Goal: Transaction & Acquisition: Purchase product/service

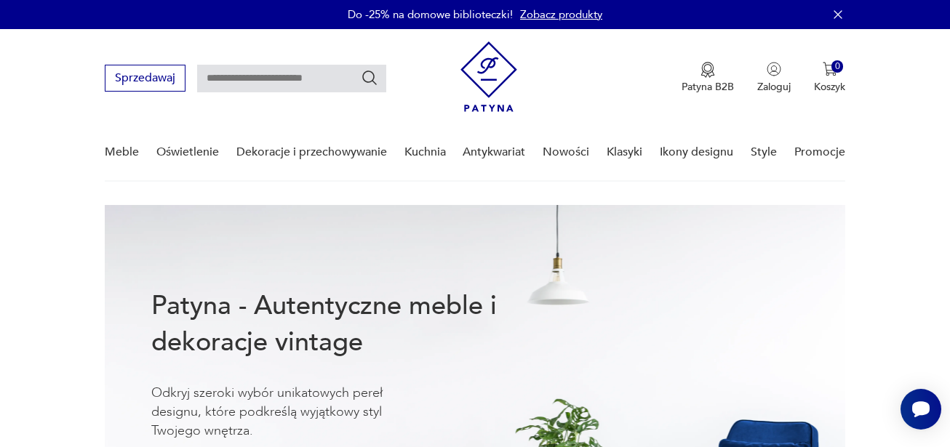
click at [267, 78] on input "text" at bounding box center [291, 79] width 189 height 28
click at [233, 73] on input "text" at bounding box center [291, 79] width 189 height 28
type input "********"
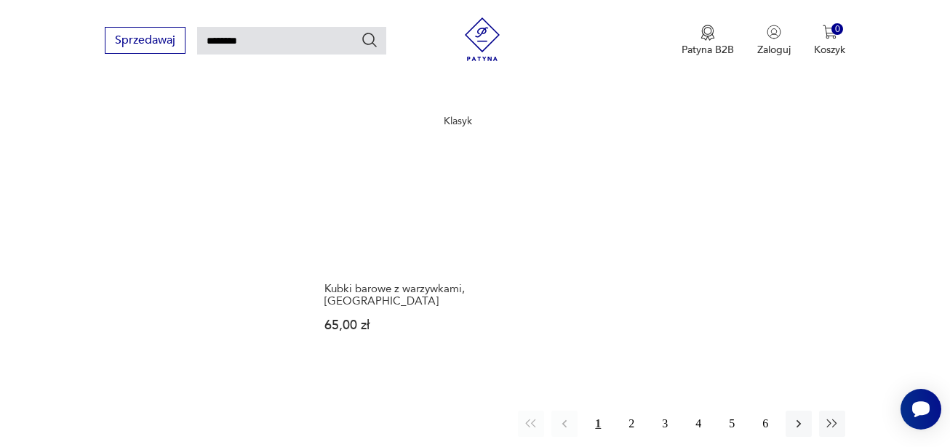
scroll to position [1724, 0]
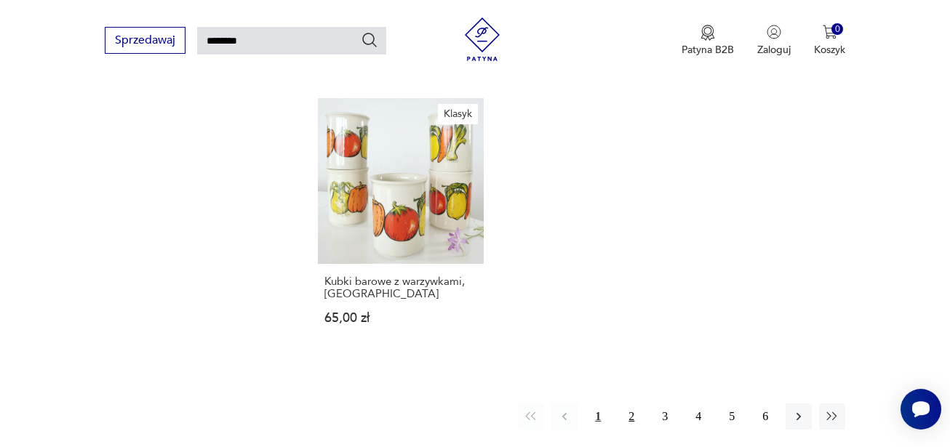
click at [630, 404] on button "2" at bounding box center [631, 417] width 26 height 26
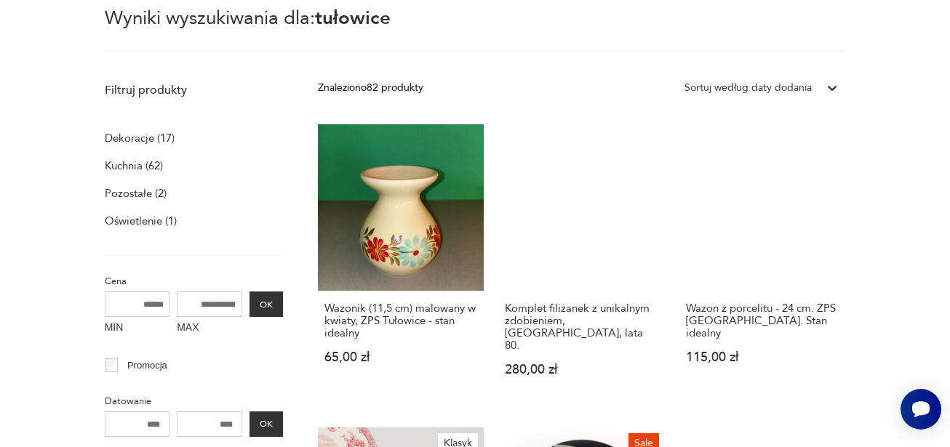
scroll to position [197, 0]
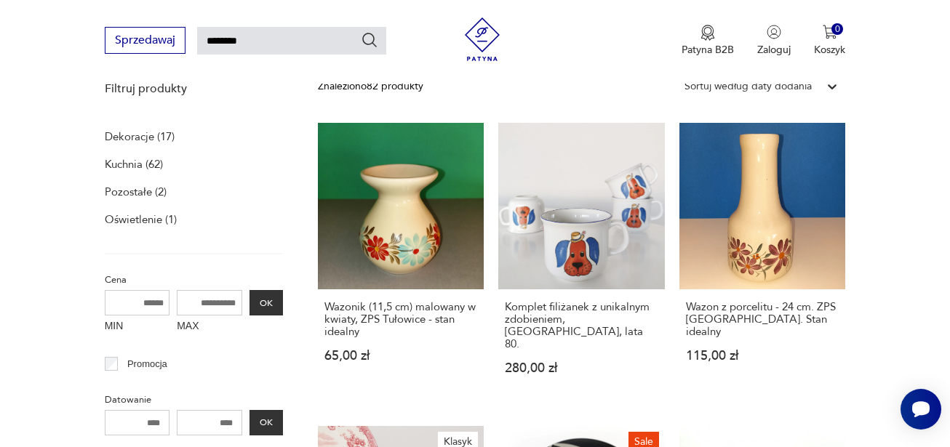
click at [132, 164] on p "Kuchnia (62)" at bounding box center [134, 164] width 58 height 20
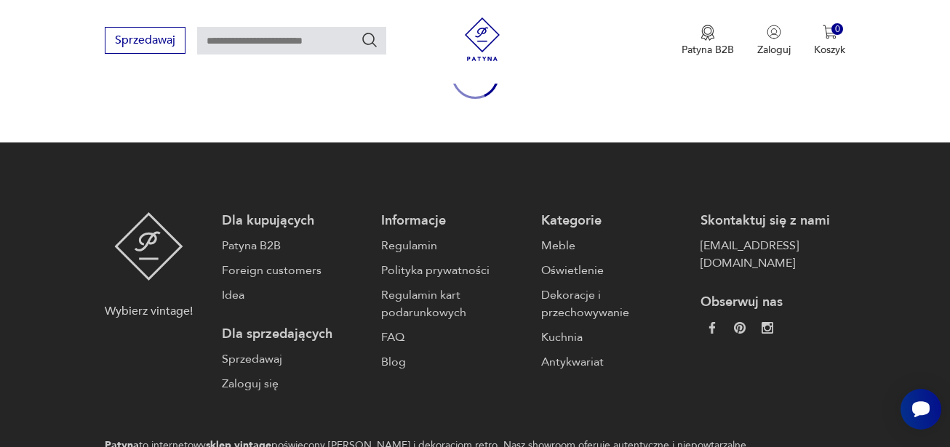
type input "********"
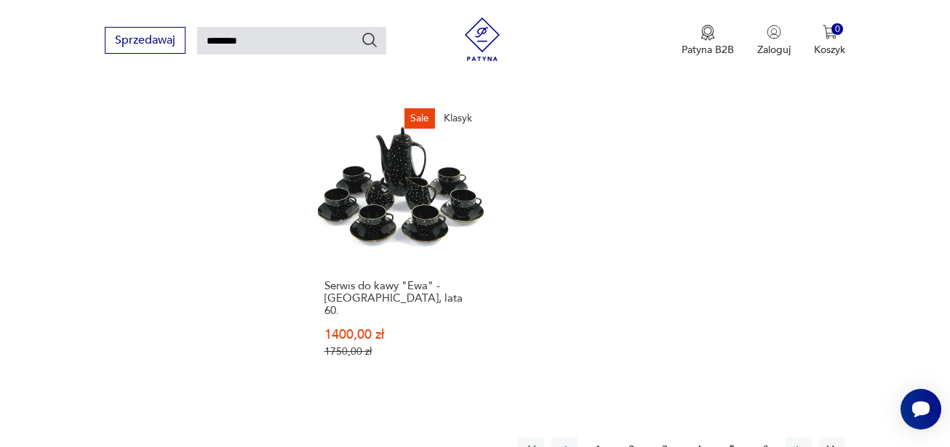
scroll to position [1797, 0]
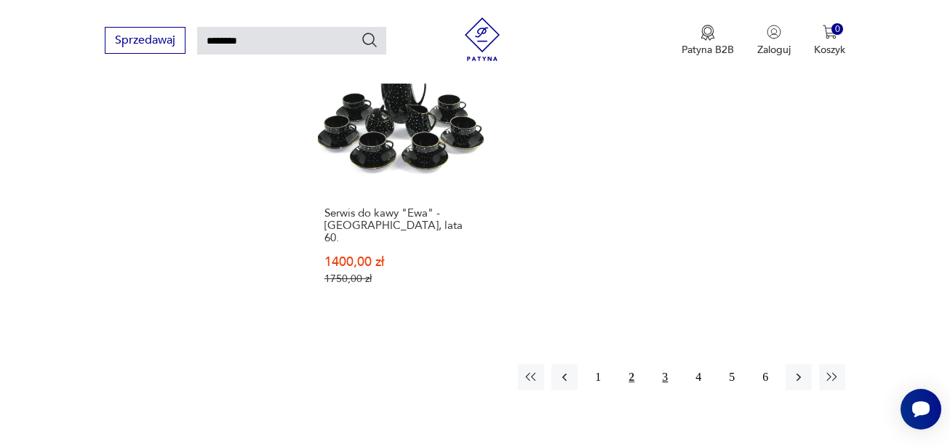
click at [665, 364] on button "3" at bounding box center [665, 377] width 26 height 26
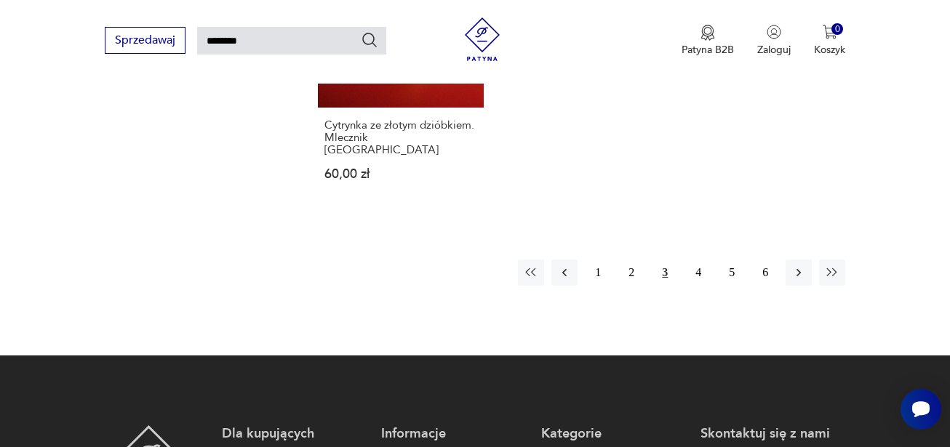
scroll to position [1942, 0]
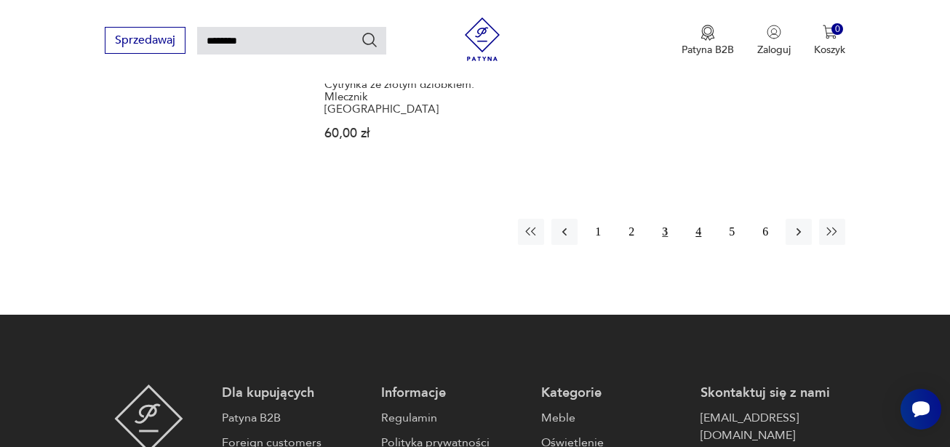
click at [699, 219] on button "4" at bounding box center [698, 232] width 26 height 26
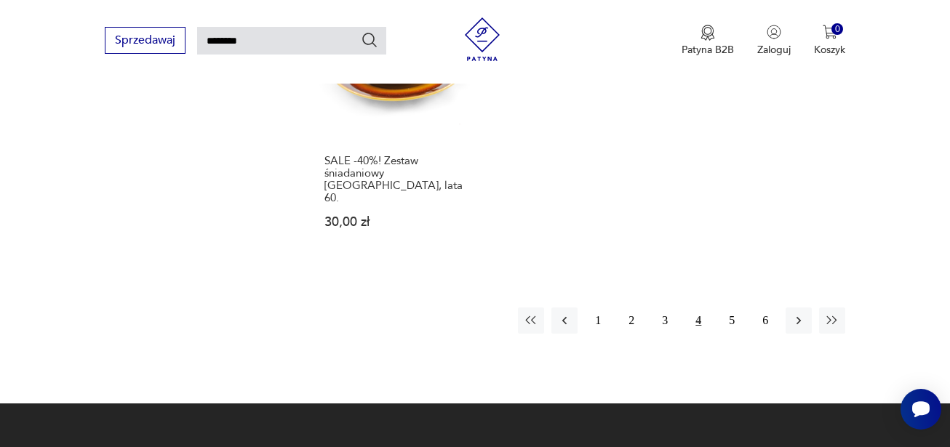
scroll to position [1797, 0]
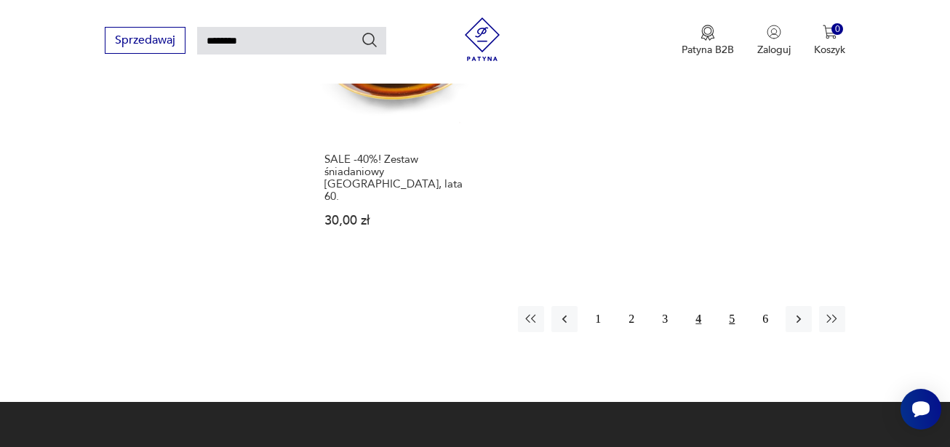
click at [733, 306] on button "5" at bounding box center [731, 319] width 26 height 26
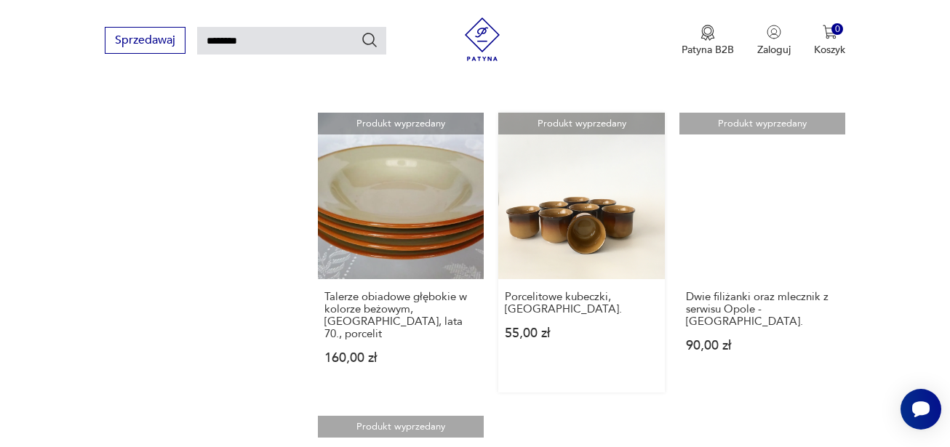
scroll to position [1361, 0]
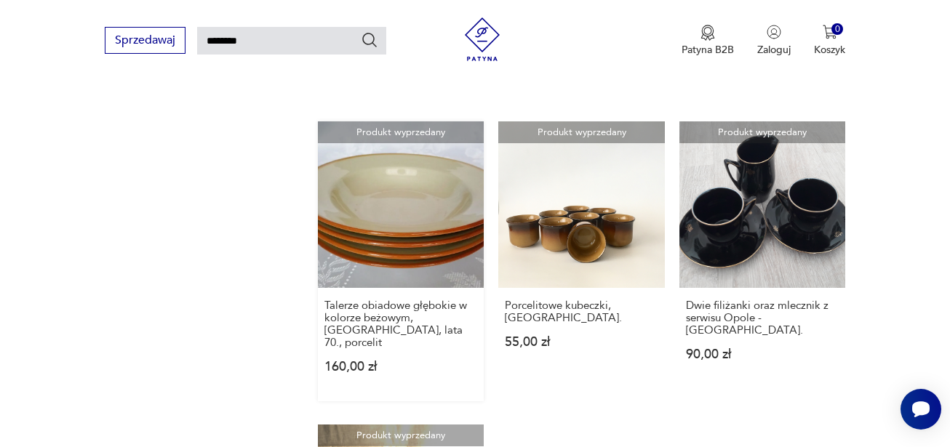
click at [431, 177] on link "Produkt wyprzedany Talerze obiadowe głębokie w kolorze beżowym, Tułowice, lata …" at bounding box center [401, 261] width 167 height 280
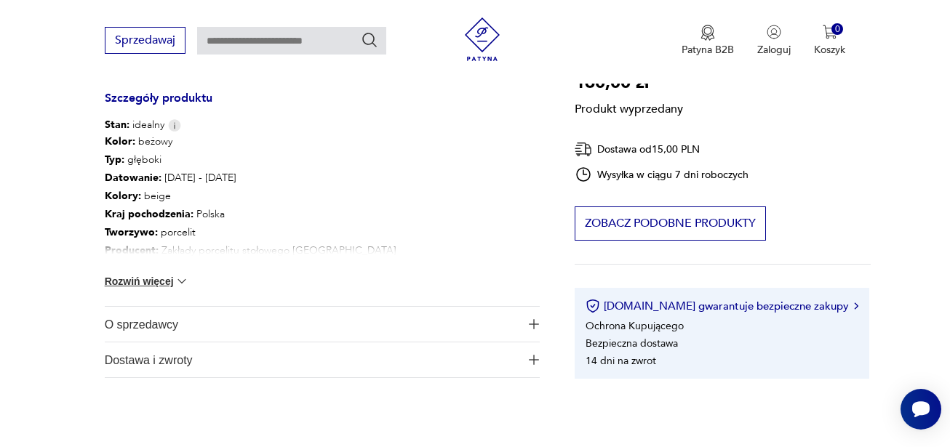
scroll to position [800, 0]
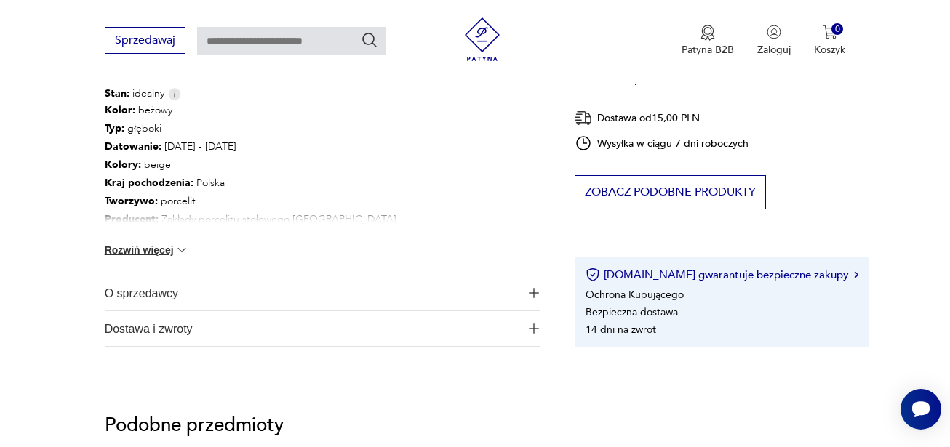
click at [124, 252] on button "Rozwiń więcej" at bounding box center [147, 250] width 84 height 15
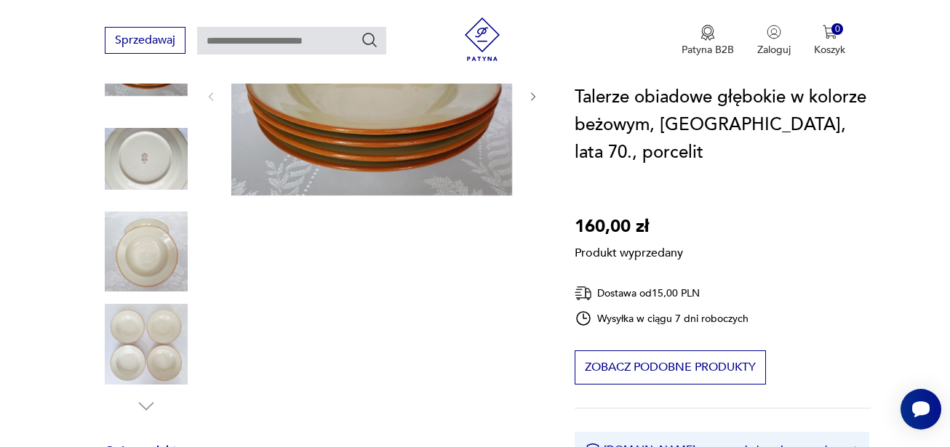
scroll to position [218, 0]
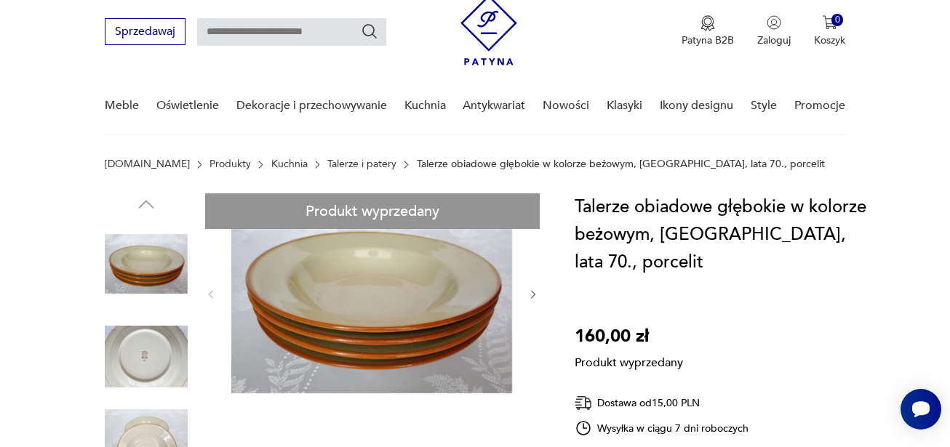
scroll to position [73, 0]
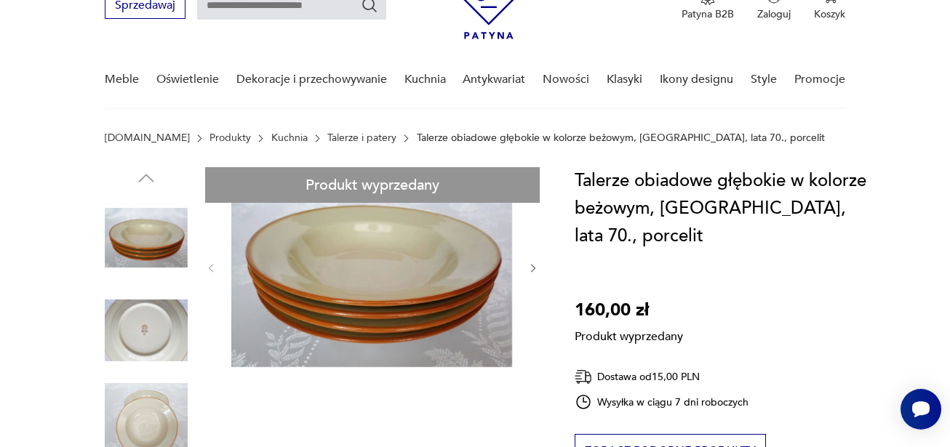
type input "********"
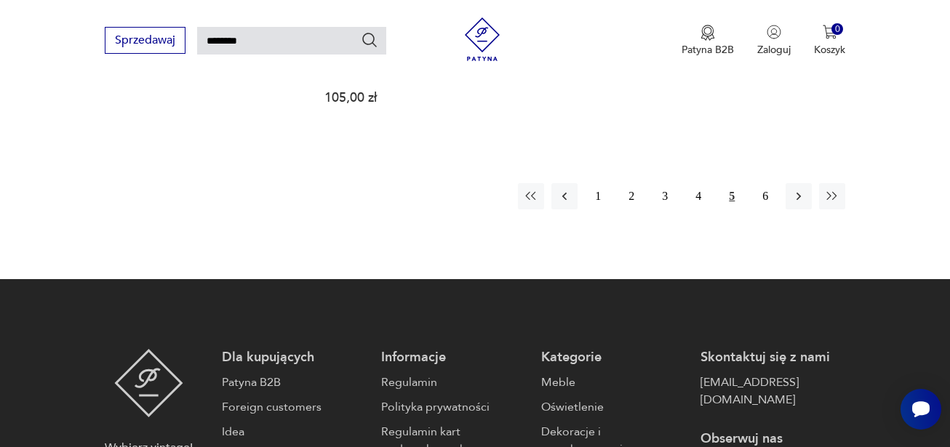
scroll to position [1823, 0]
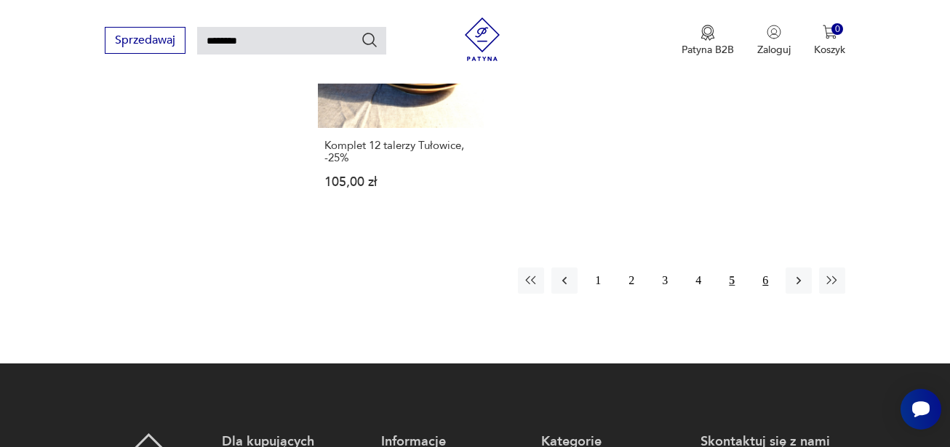
click at [765, 268] on button "6" at bounding box center [765, 281] width 26 height 26
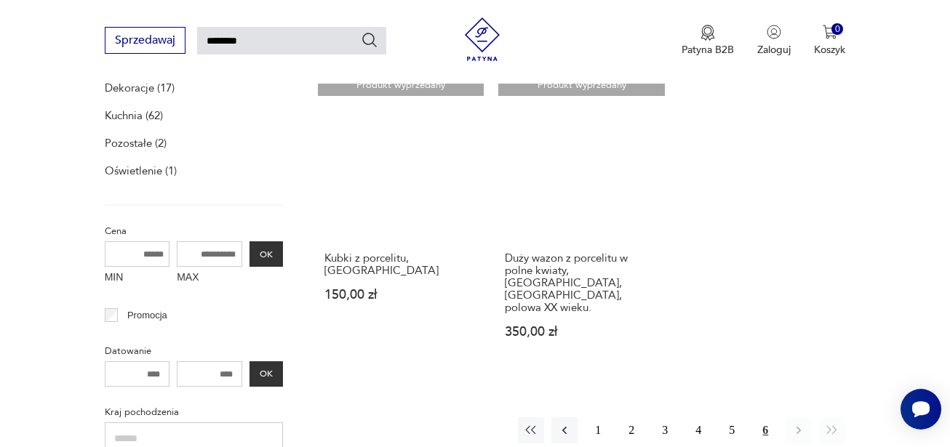
scroll to position [1, 0]
